Goal: Information Seeking & Learning: Learn about a topic

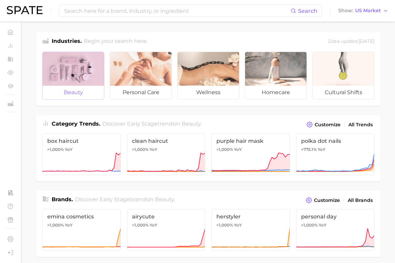
click at [67, 71] on div at bounding box center [73, 69] width 61 height 34
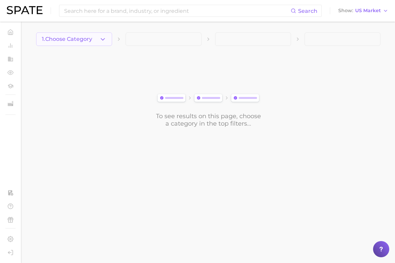
click at [69, 42] on span "1. Choose Category" at bounding box center [67, 39] width 50 height 6
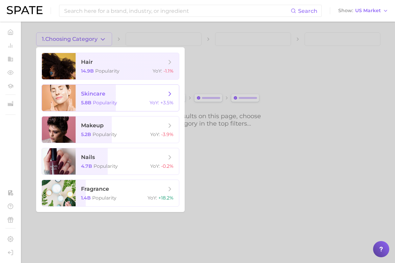
click at [124, 98] on span "skincare 5.8b Popularity YoY : +3.5%" at bounding box center [127, 98] width 103 height 26
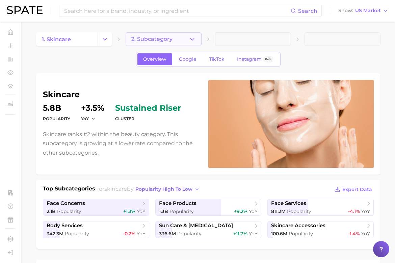
click at [167, 38] on span "2. Subcategory" at bounding box center [151, 39] width 41 height 6
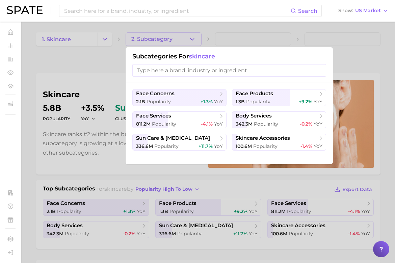
click at [242, 73] on input "search" at bounding box center [229, 70] width 194 height 12
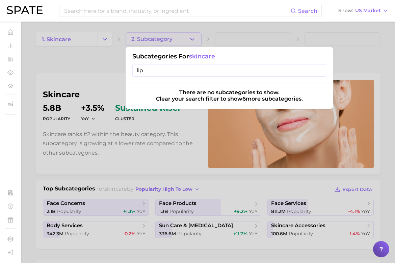
type input "lip"
click at [169, 74] on input "lip" at bounding box center [229, 70] width 194 height 12
click at [79, 42] on div at bounding box center [197, 131] width 395 height 263
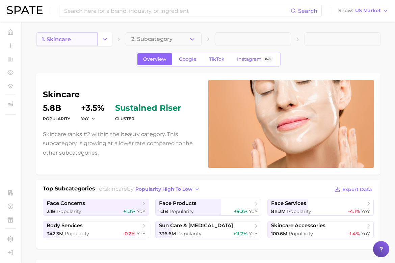
click at [94, 38] on link "1. skincare" at bounding box center [66, 39] width 61 height 14
click at [105, 38] on icon "Change Category" at bounding box center [104, 39] width 7 height 7
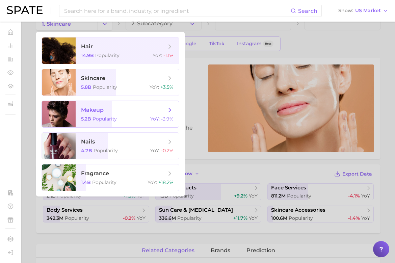
scroll to position [18, 0]
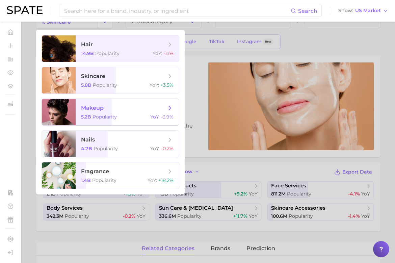
click at [121, 117] on div "5.2b Popularity YoY : -3.9%" at bounding box center [127, 117] width 93 height 6
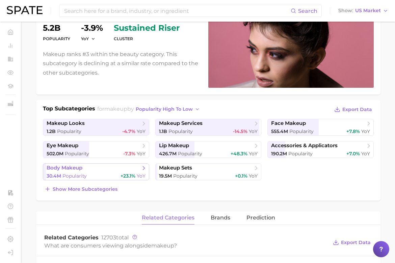
scroll to position [81, 0]
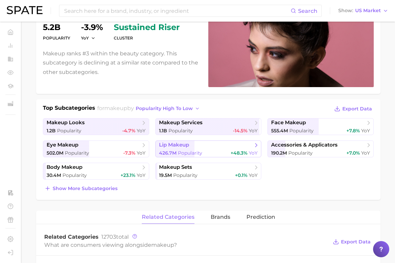
click at [210, 144] on span "lip makeup" at bounding box center [206, 145] width 94 height 7
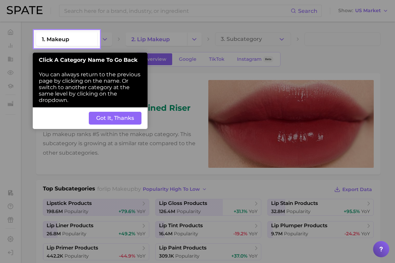
click at [123, 115] on button "Got It, Thanks" at bounding box center [115, 118] width 53 height 13
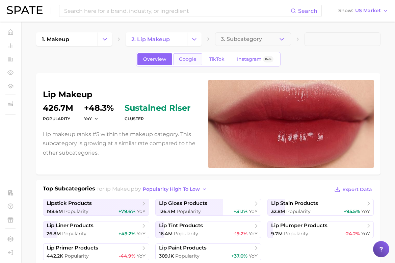
click at [192, 63] on link "Google" at bounding box center [187, 59] width 29 height 12
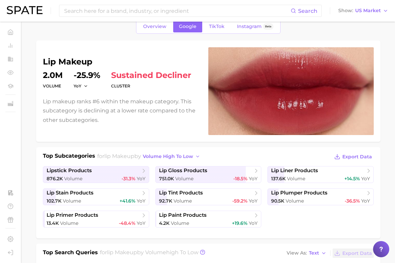
scroll to position [57, 0]
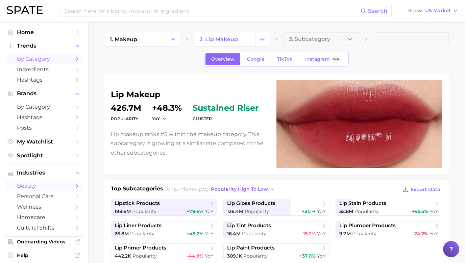
click at [56, 58] on span "by Category" at bounding box center [44, 59] width 54 height 6
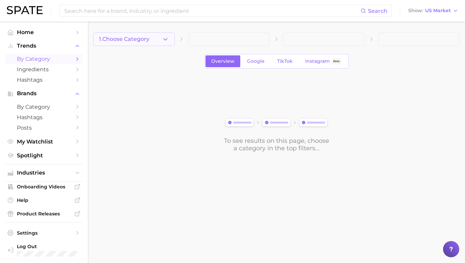
click at [160, 44] on button "1. Choose Category" at bounding box center [133, 39] width 81 height 14
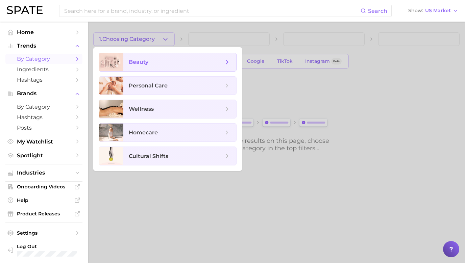
click at [166, 67] on span "beauty" at bounding box center [179, 62] width 113 height 18
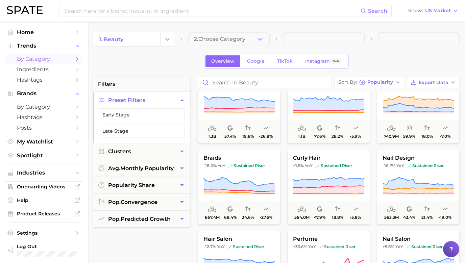
scroll to position [18, 0]
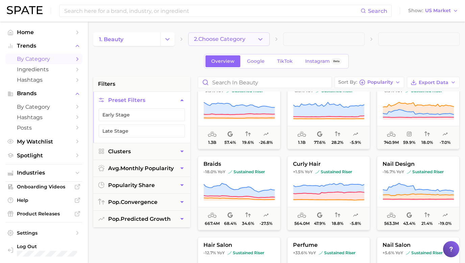
click at [225, 43] on button "2. Choose Category" at bounding box center [228, 39] width 81 height 14
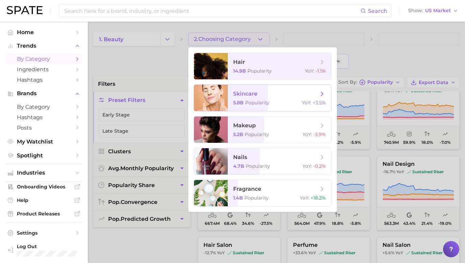
click at [250, 99] on span "skincare 5.8b Popularity YoY : +3.5%" at bounding box center [279, 98] width 103 height 26
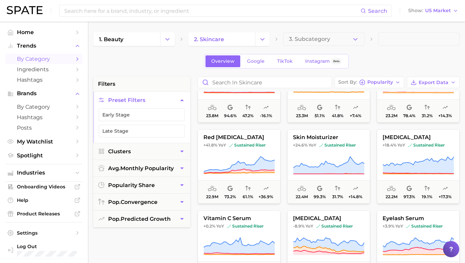
scroll to position [1604, 0]
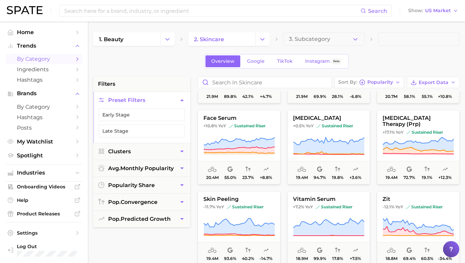
click at [49, 60] on span "by Category" at bounding box center [44, 59] width 54 height 6
click at [161, 42] on button "Change Category" at bounding box center [167, 39] width 15 height 14
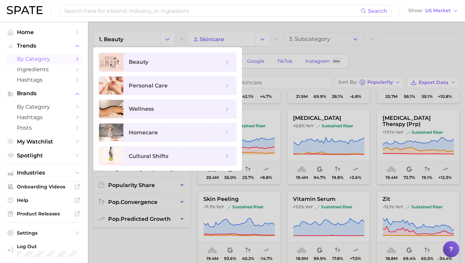
scroll to position [23, 0]
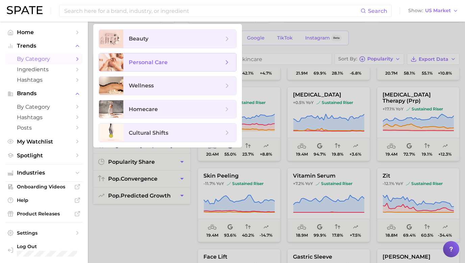
click at [165, 64] on span "personal care" at bounding box center [148, 62] width 39 height 6
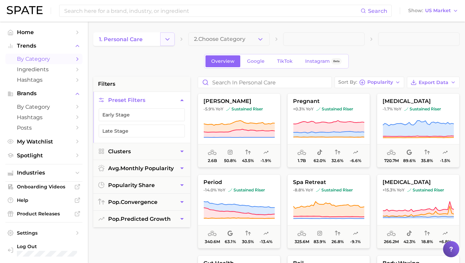
click at [163, 43] on button "Change Category" at bounding box center [167, 39] width 15 height 14
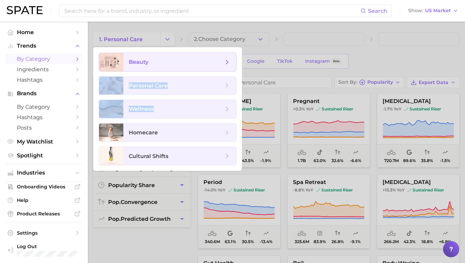
drag, startPoint x: 160, startPoint y: 109, endPoint x: 162, endPoint y: 68, distance: 41.9
click at [162, 68] on ul "beauty personal care wellness homecare cultural shifts" at bounding box center [167, 109] width 149 height 124
click at [158, 66] on span "beauty" at bounding box center [179, 62] width 113 height 18
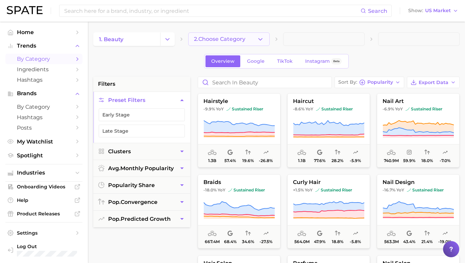
click at [250, 36] on button "2. Choose Category" at bounding box center [228, 39] width 81 height 14
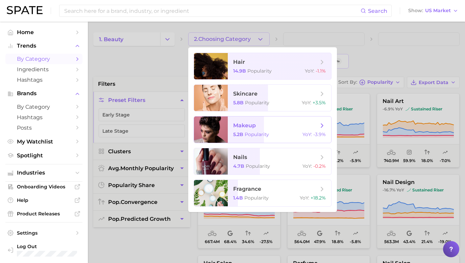
click at [275, 128] on span "makeup" at bounding box center [275, 125] width 85 height 7
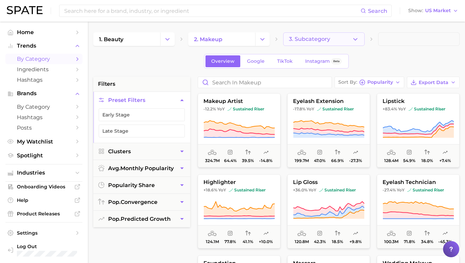
click at [298, 35] on button "3. Subcategory" at bounding box center [323, 39] width 81 height 14
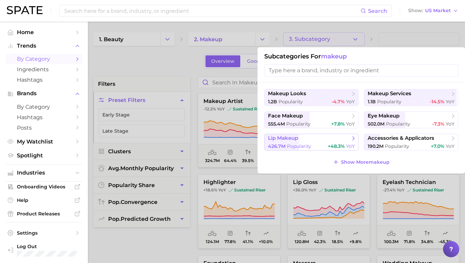
click at [323, 145] on div "426.7m Popularity +48.3% YoY" at bounding box center [311, 146] width 87 height 6
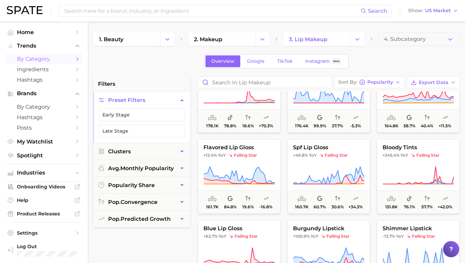
scroll to position [2066, 0]
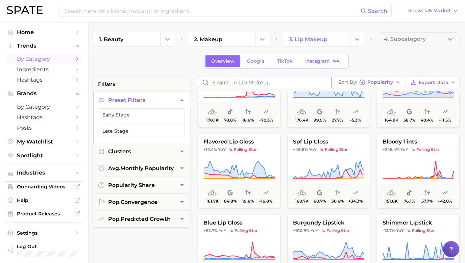
click at [315, 82] on input "Search in lip makeup" at bounding box center [264, 82] width 133 height 11
type input "lip sleeping mask"
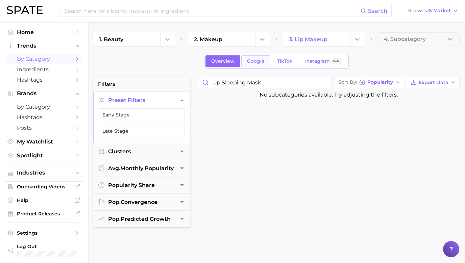
click at [248, 60] on span "Google" at bounding box center [256, 61] width 18 height 6
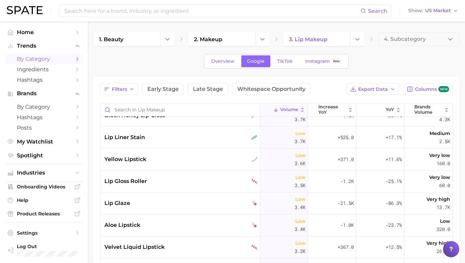
scroll to position [1611, 0]
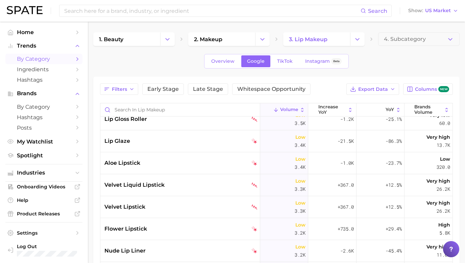
click at [54, 62] on span "by Category" at bounding box center [44, 59] width 54 height 6
click at [112, 42] on span "1. beauty" at bounding box center [111, 39] width 24 height 6
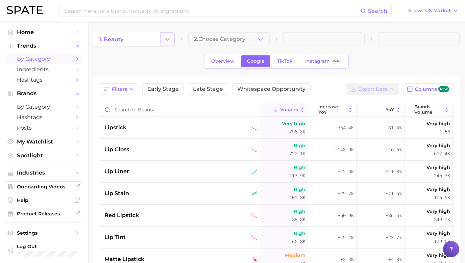
click at [173, 41] on button "Change Category" at bounding box center [167, 39] width 15 height 14
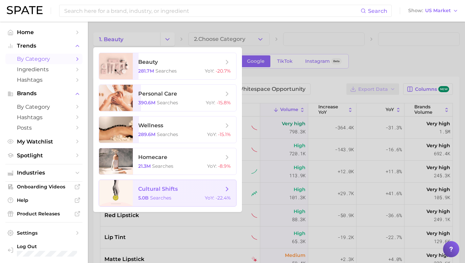
click at [185, 194] on span "cultural shifts 5.0b searches YoY : -22.4%" at bounding box center [184, 193] width 103 height 26
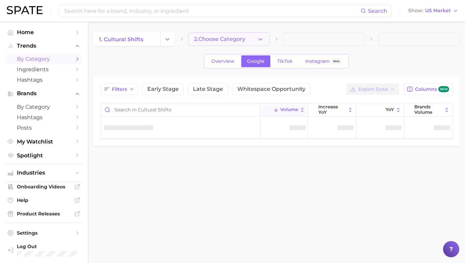
click at [256, 35] on button "2. Choose Category" at bounding box center [228, 39] width 81 height 14
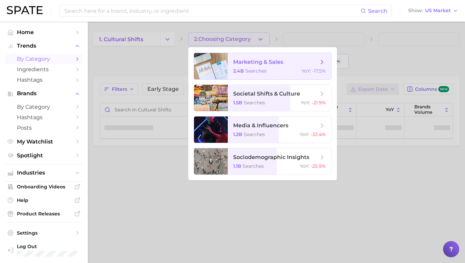
click at [299, 63] on span "marketing & sales" at bounding box center [275, 61] width 85 height 7
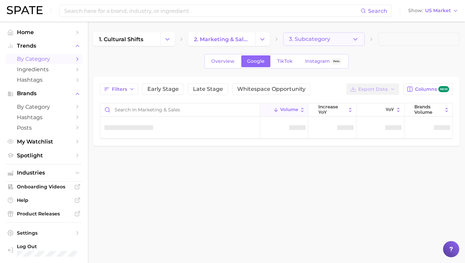
click at [322, 40] on span "3. Subcategory" at bounding box center [309, 39] width 41 height 6
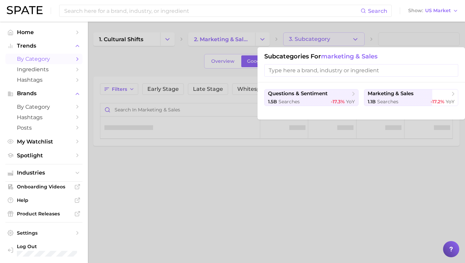
click at [322, 40] on div at bounding box center [232, 131] width 465 height 263
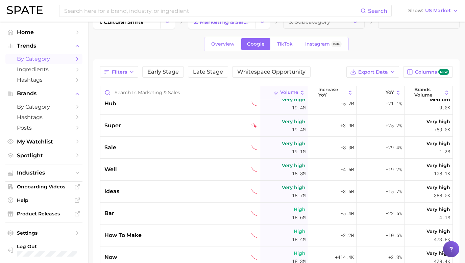
scroll to position [31, 0]
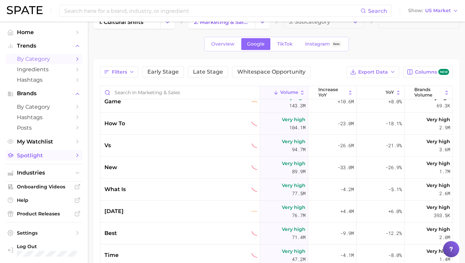
click at [53, 156] on span "Spotlight" at bounding box center [44, 155] width 54 height 6
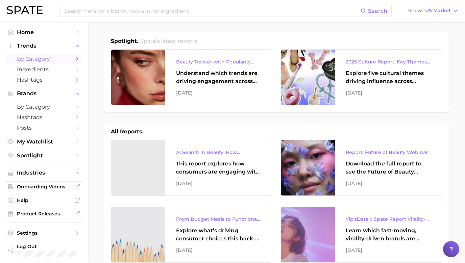
click at [58, 60] on span "by Category" at bounding box center [44, 59] width 54 height 6
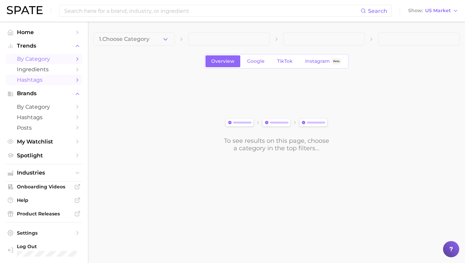
click at [60, 83] on span "Hashtags" at bounding box center [44, 80] width 54 height 6
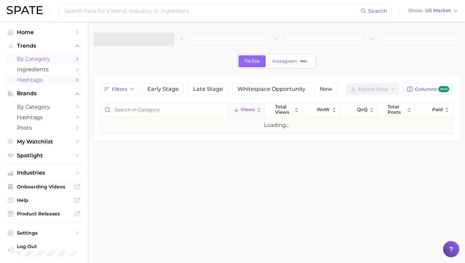
click at [59, 58] on span "by Category" at bounding box center [44, 59] width 54 height 6
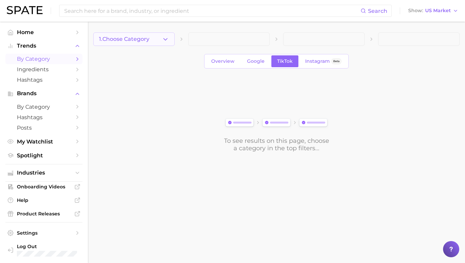
click at [146, 37] on span "1. Choose Category" at bounding box center [124, 39] width 50 height 6
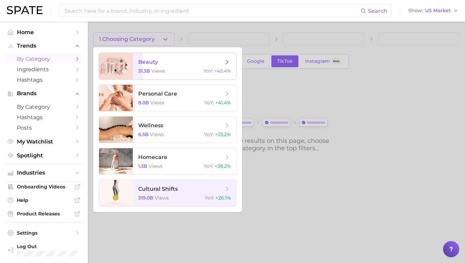
click at [187, 68] on span "beauty 31.3b views YoY : +43.4%" at bounding box center [184, 66] width 103 height 26
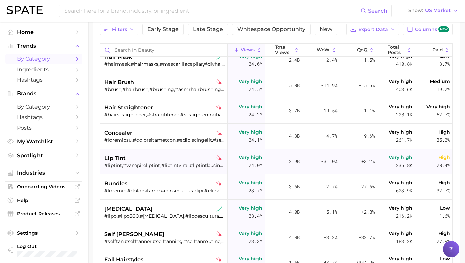
scroll to position [3885, 0]
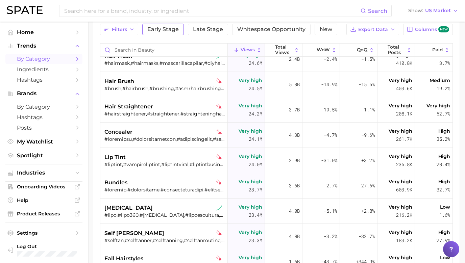
click at [159, 27] on span "Early Stage" at bounding box center [162, 29] width 31 height 5
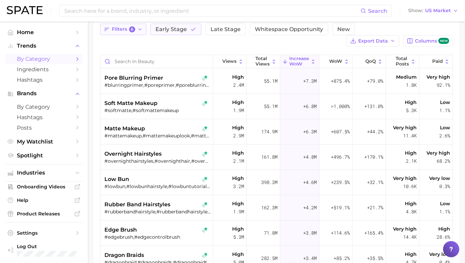
click at [123, 30] on span "Filters 6" at bounding box center [123, 29] width 23 height 6
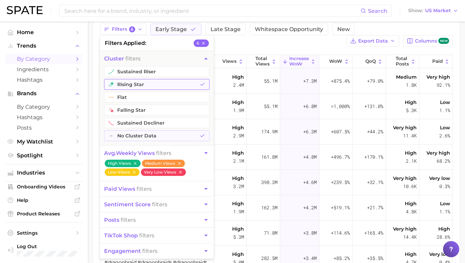
click at [144, 86] on button "rising star" at bounding box center [156, 84] width 105 height 11
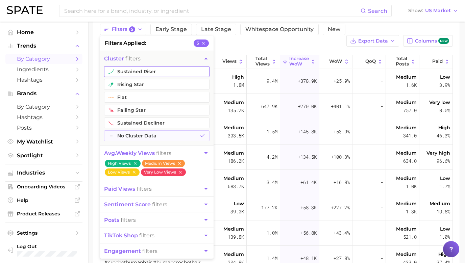
click at [141, 72] on button "sustained riser" at bounding box center [156, 71] width 105 height 11
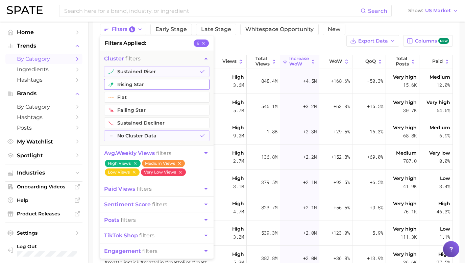
click at [152, 89] on button "rising star" at bounding box center [156, 84] width 105 height 11
click at [237, 36] on div "Filters 7 filters applied 7 cluster filters sustained riser rising star flat fa…" at bounding box center [276, 171] width 352 height 294
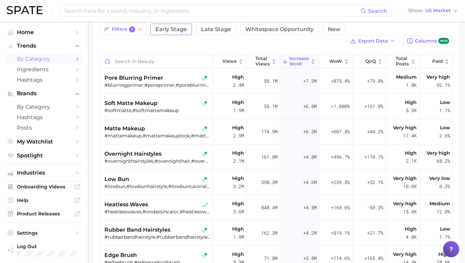
click at [179, 30] on span "Early Stage" at bounding box center [170, 29] width 31 height 5
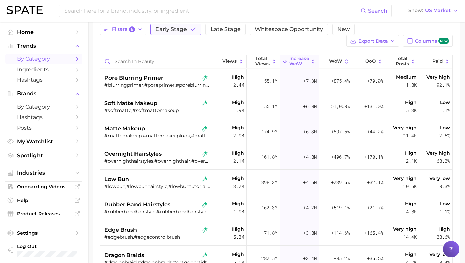
click at [190, 29] on icon "button" at bounding box center [193, 29] width 6 height 6
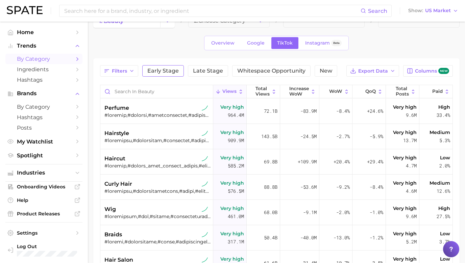
scroll to position [19, 0]
click at [120, 67] on button "Filters" at bounding box center [119, 70] width 38 height 11
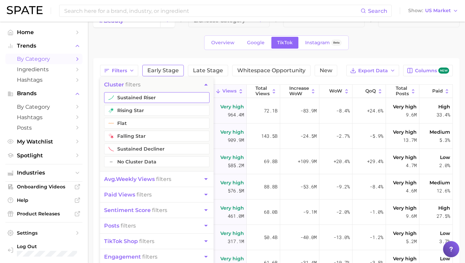
click at [151, 99] on button "sustained riser" at bounding box center [156, 97] width 105 height 11
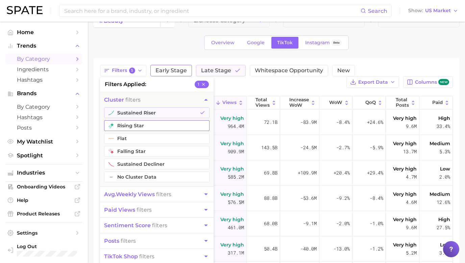
click at [152, 124] on button "rising star" at bounding box center [156, 125] width 105 height 11
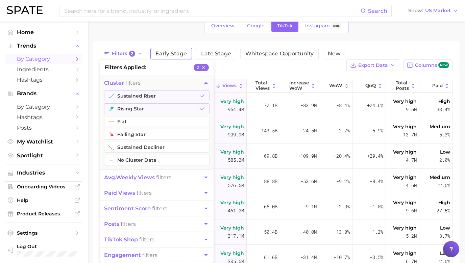
scroll to position [58, 0]
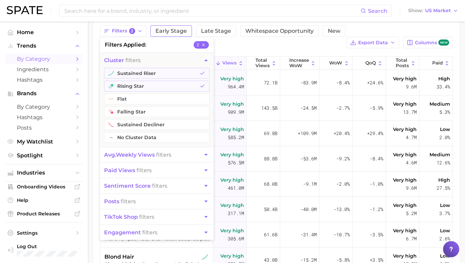
click at [281, 19] on div "Search Show US Market" at bounding box center [232, 11] width 451 height 22
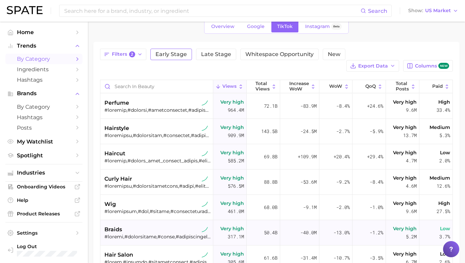
scroll to position [33, 0]
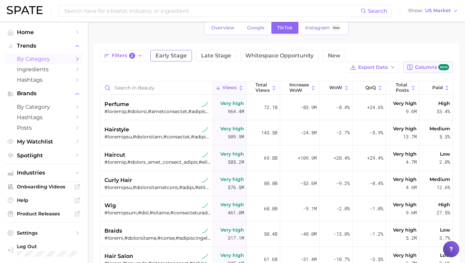
click at [332, 61] on button "Columns new" at bounding box center [428, 66] width 50 height 11
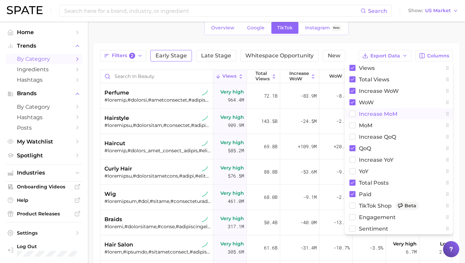
click at [332, 114] on span "increase MoM" at bounding box center [378, 114] width 38 height 6
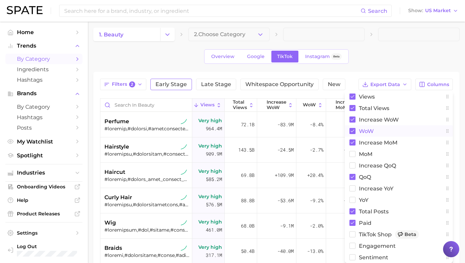
scroll to position [0, 0]
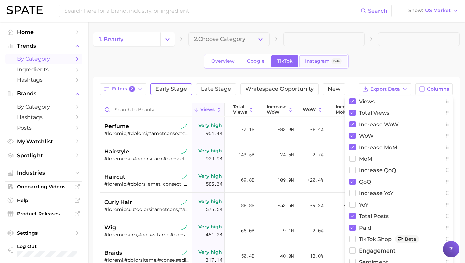
click at [323, 61] on span "Instagram" at bounding box center [317, 61] width 25 height 6
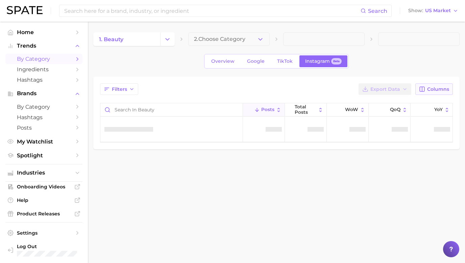
click at [332, 92] on button "Columns" at bounding box center [433, 88] width 37 height 11
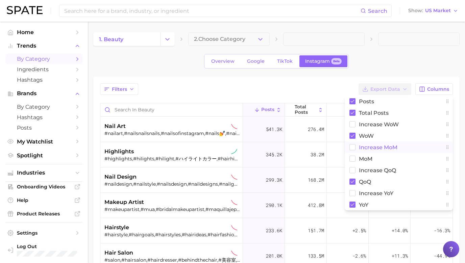
click at [332, 150] on button "Increase MoM" at bounding box center [398, 146] width 108 height 11
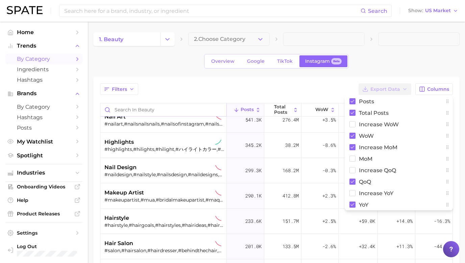
scroll to position [11, 0]
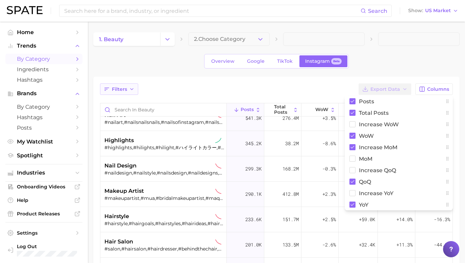
click at [122, 85] on button "Filters" at bounding box center [119, 88] width 38 height 11
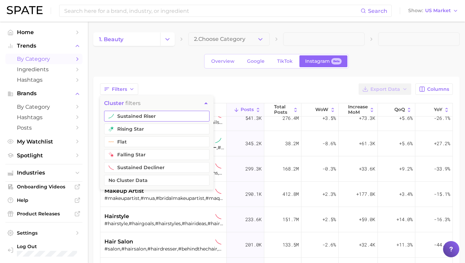
click at [135, 112] on button "sustained riser" at bounding box center [156, 116] width 105 height 11
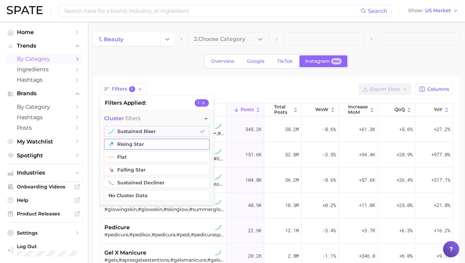
click at [143, 142] on button "rising star" at bounding box center [156, 144] width 105 height 11
click at [195, 69] on div "1. beauty 2. Choose Category Overview Google TikTok Instagram Beta Filters 2 fi…" at bounding box center [276, 202] width 366 height 340
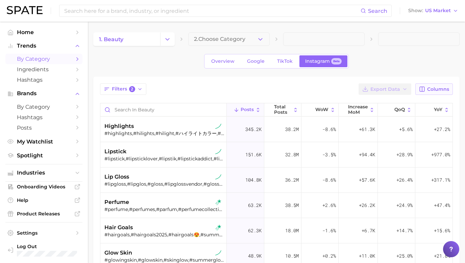
click at [332, 90] on span "Columns" at bounding box center [438, 89] width 22 height 6
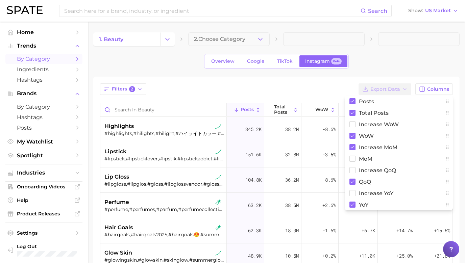
click at [315, 88] on div "Filters 2 Export Data Columns Posts Total Posts Increase WoW WoW Increase MoM M…" at bounding box center [276, 88] width 352 height 11
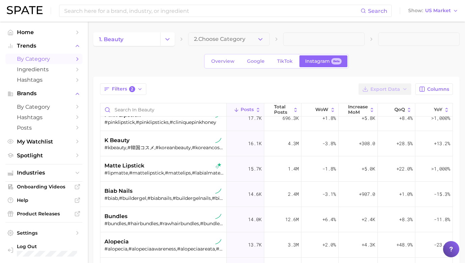
scroll to position [343, 0]
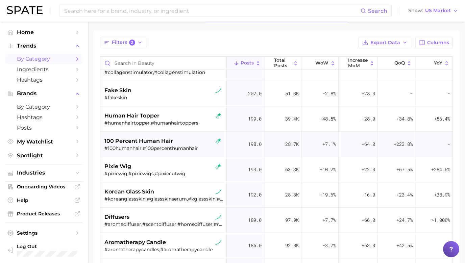
scroll to position [3029, 0]
